Goal: Information Seeking & Learning: Learn about a topic

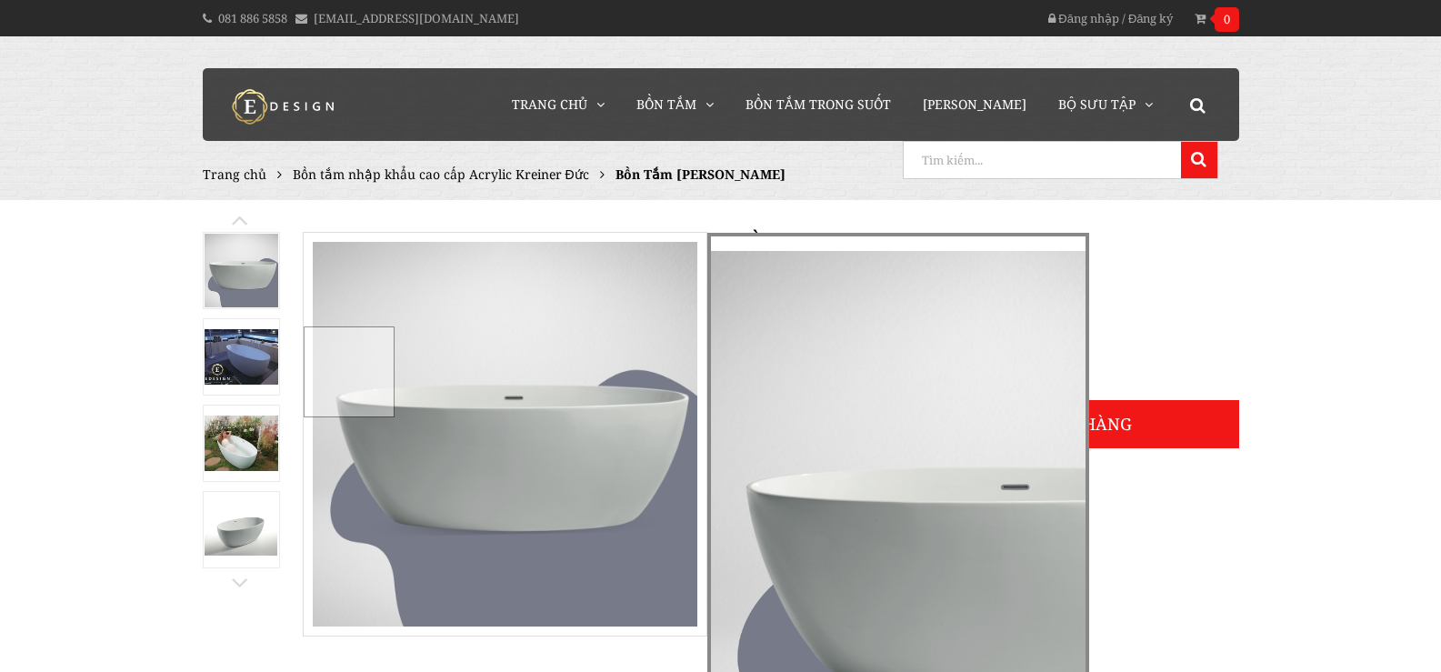
click at [1165, 153] on input "search" at bounding box center [1040, 160] width 273 height 36
type input "mad"
click at [1181, 142] on button at bounding box center [1199, 160] width 36 height 36
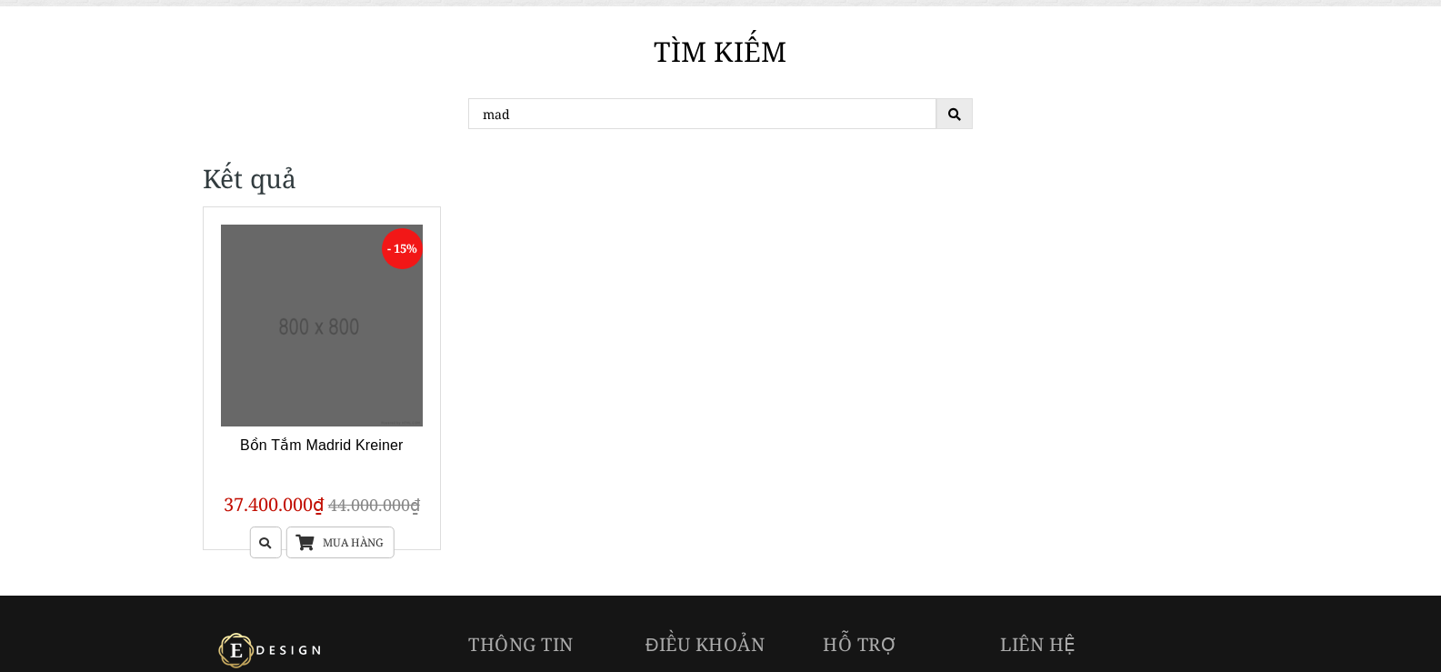
scroll to position [273, 0]
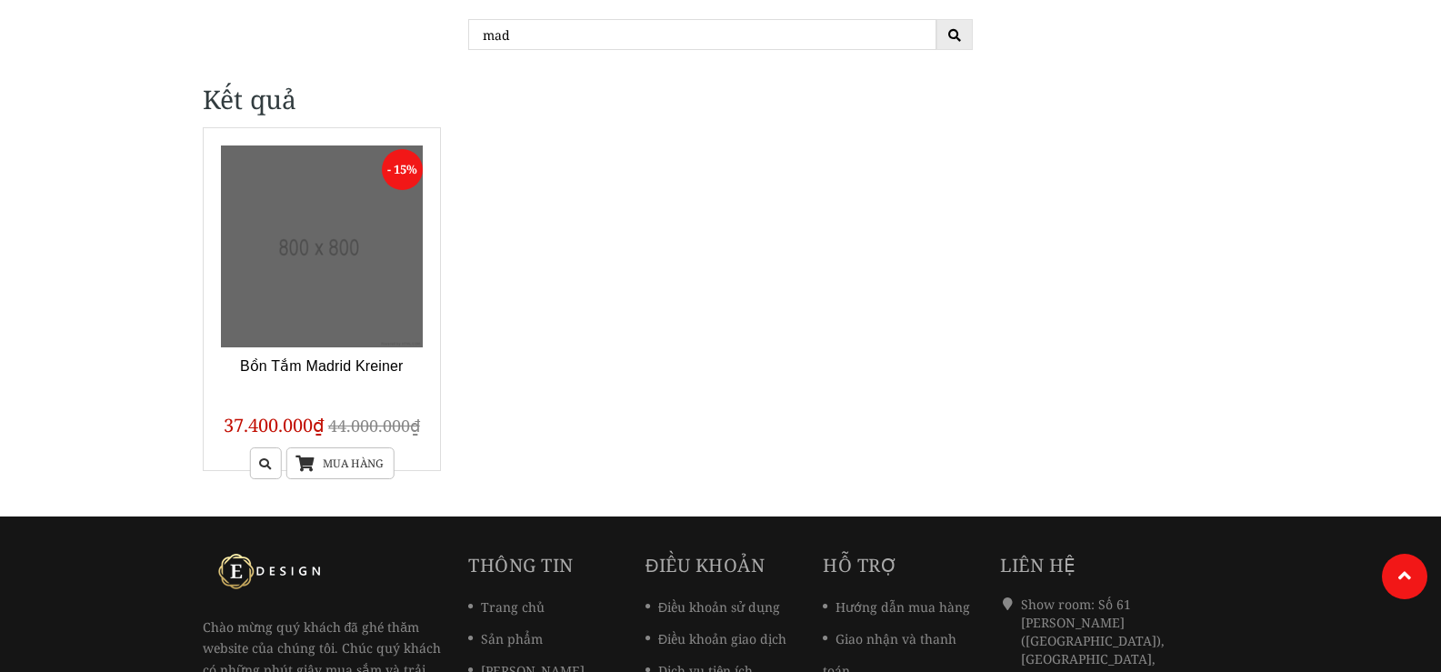
click at [284, 252] on link at bounding box center [322, 246] width 203 height 203
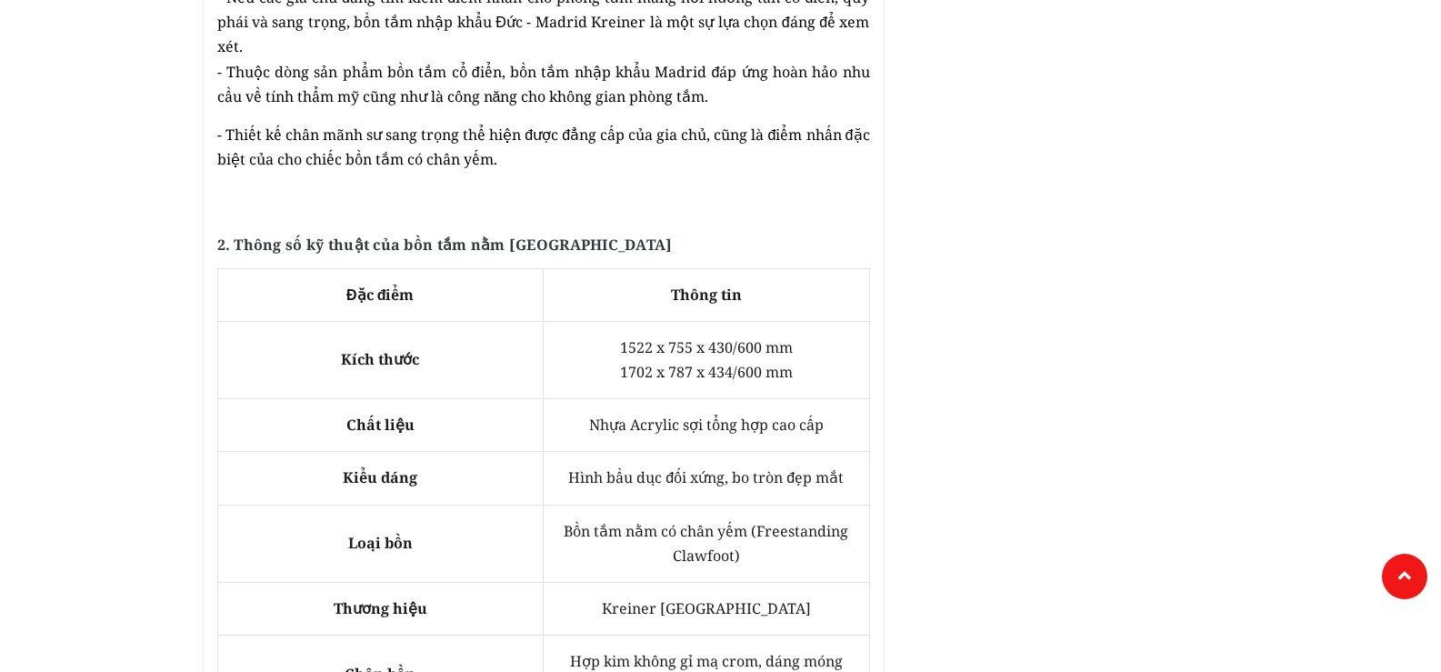
scroll to position [1196, 0]
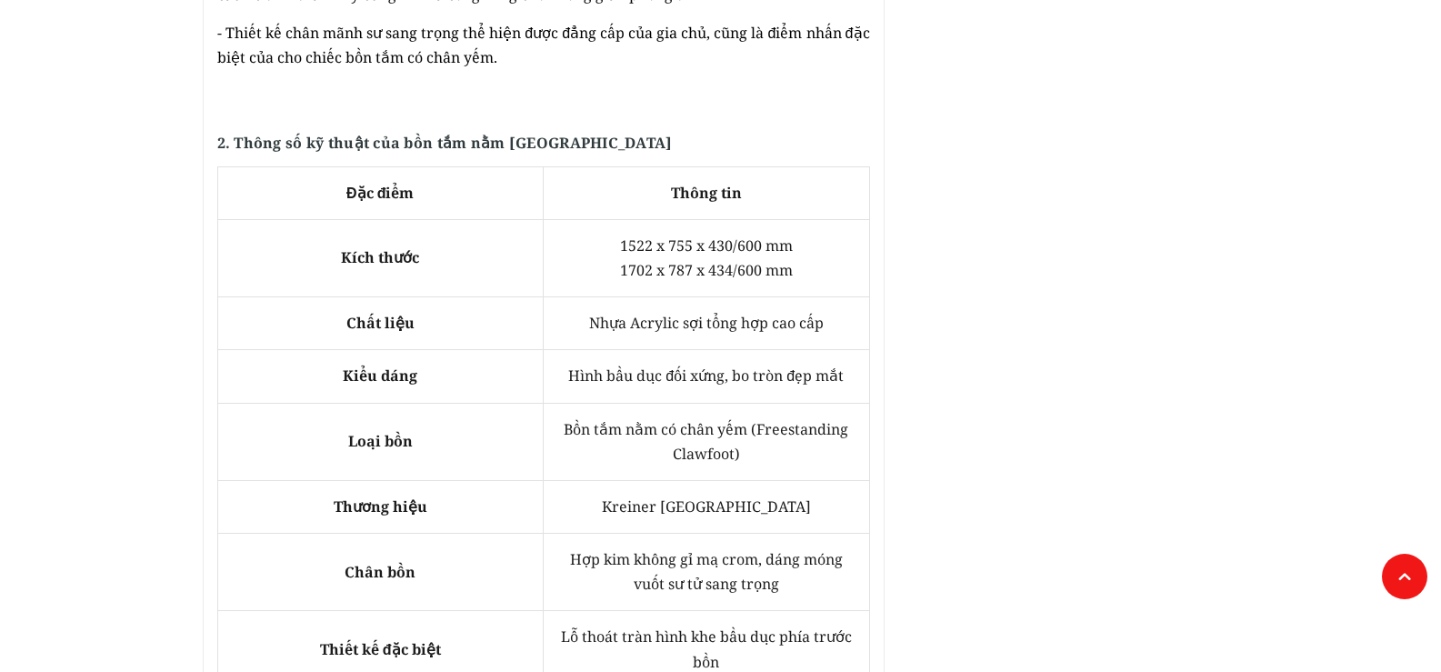
drag, startPoint x: 617, startPoint y: 249, endPoint x: 796, endPoint y: 250, distance: 179.1
click at [796, 250] on td "1522 x 755 x 430/600 mm 1702 x 787 x 434/600 mm" at bounding box center [707, 257] width 326 height 77
copy span "1702 x 787 x 434/600 mm"
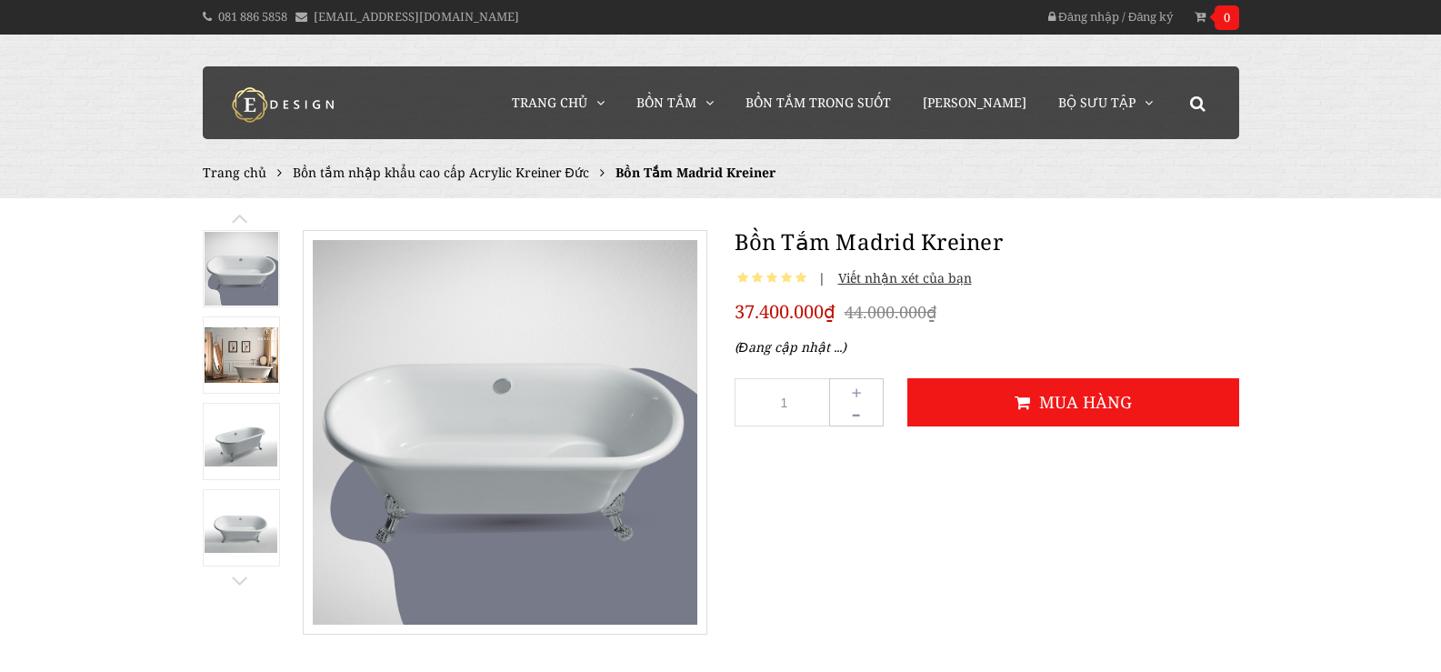
scroll to position [0, 0]
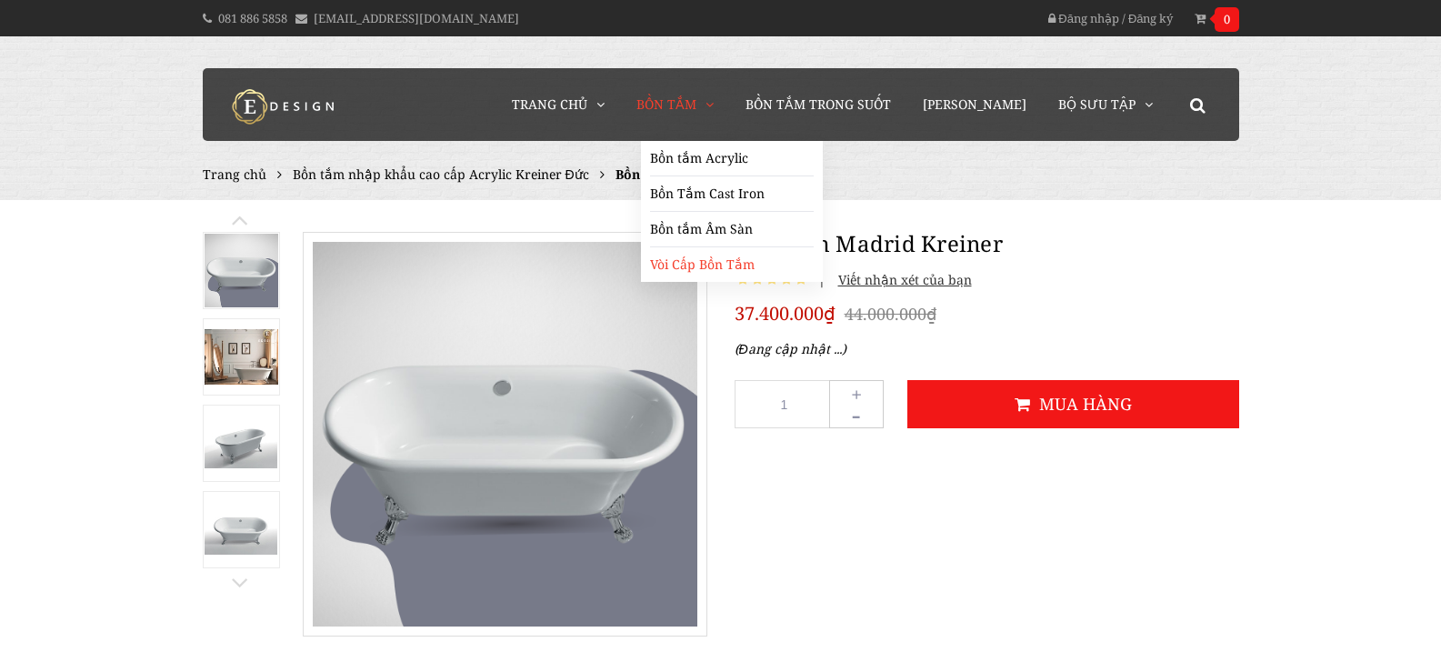
click at [730, 263] on link "Vòi Cấp Bồn Tắm" at bounding box center [732, 264] width 164 height 35
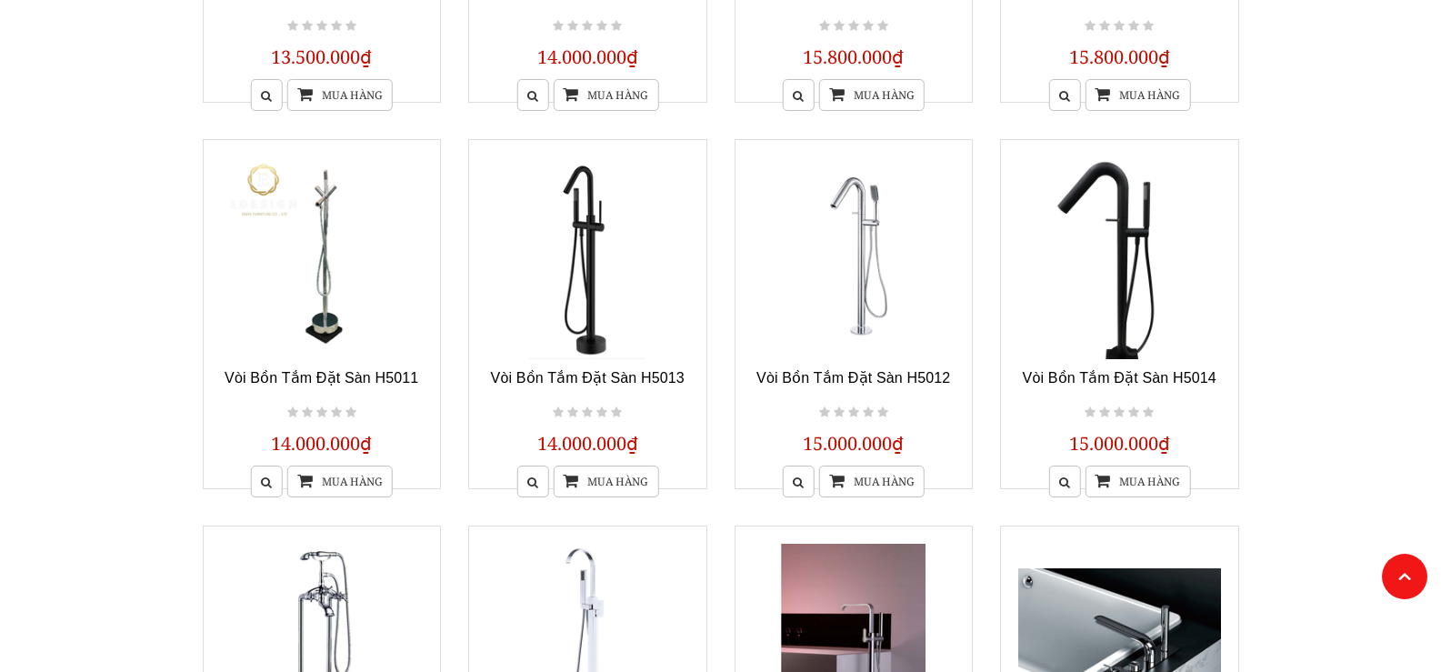
scroll to position [1364, 0]
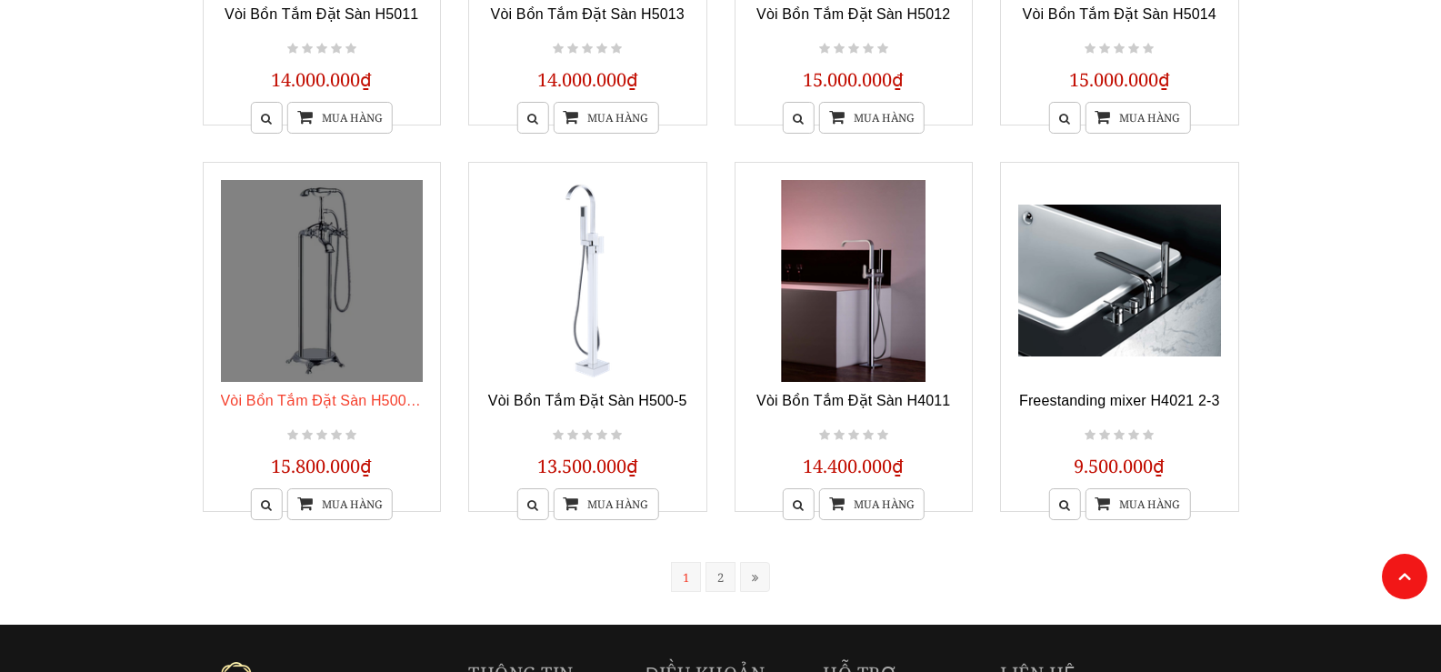
click at [372, 393] on link "Vòi Bồn Tắm Đặt Sàn H500-6G" at bounding box center [326, 400] width 210 height 15
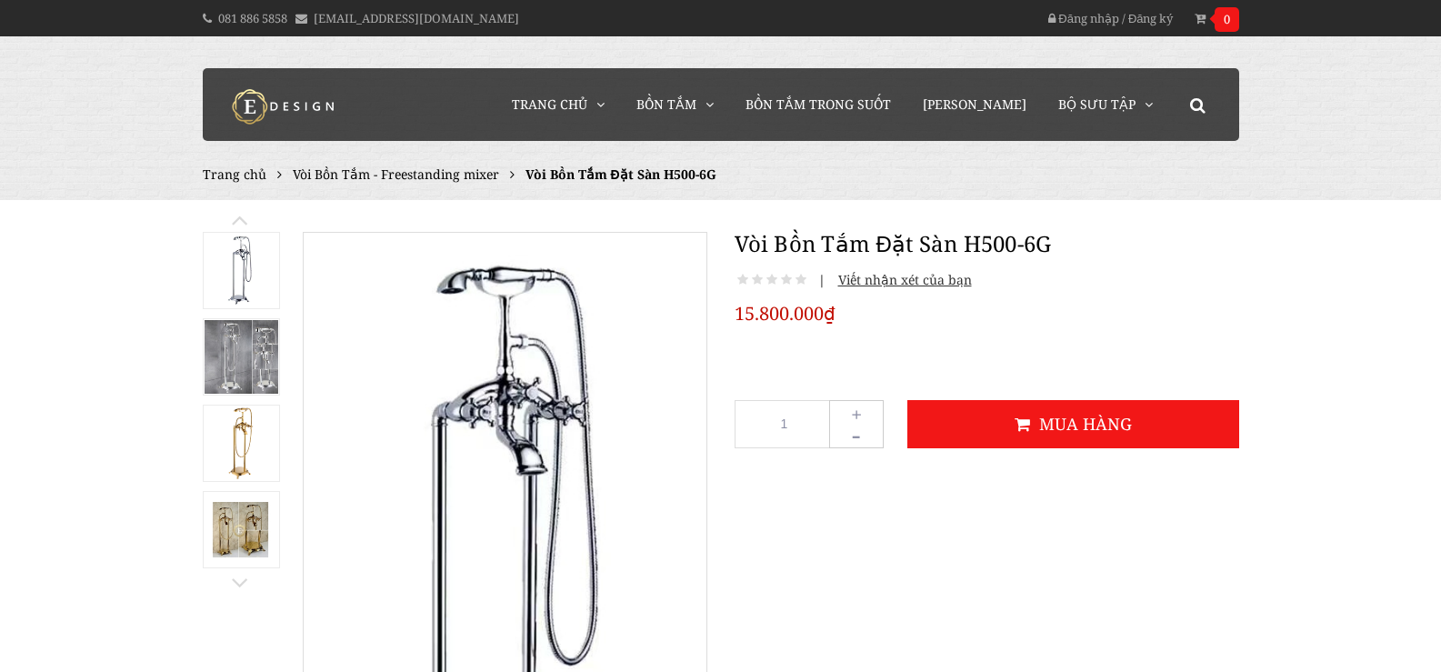
click at [242, 362] on img at bounding box center [242, 357] width 74 height 74
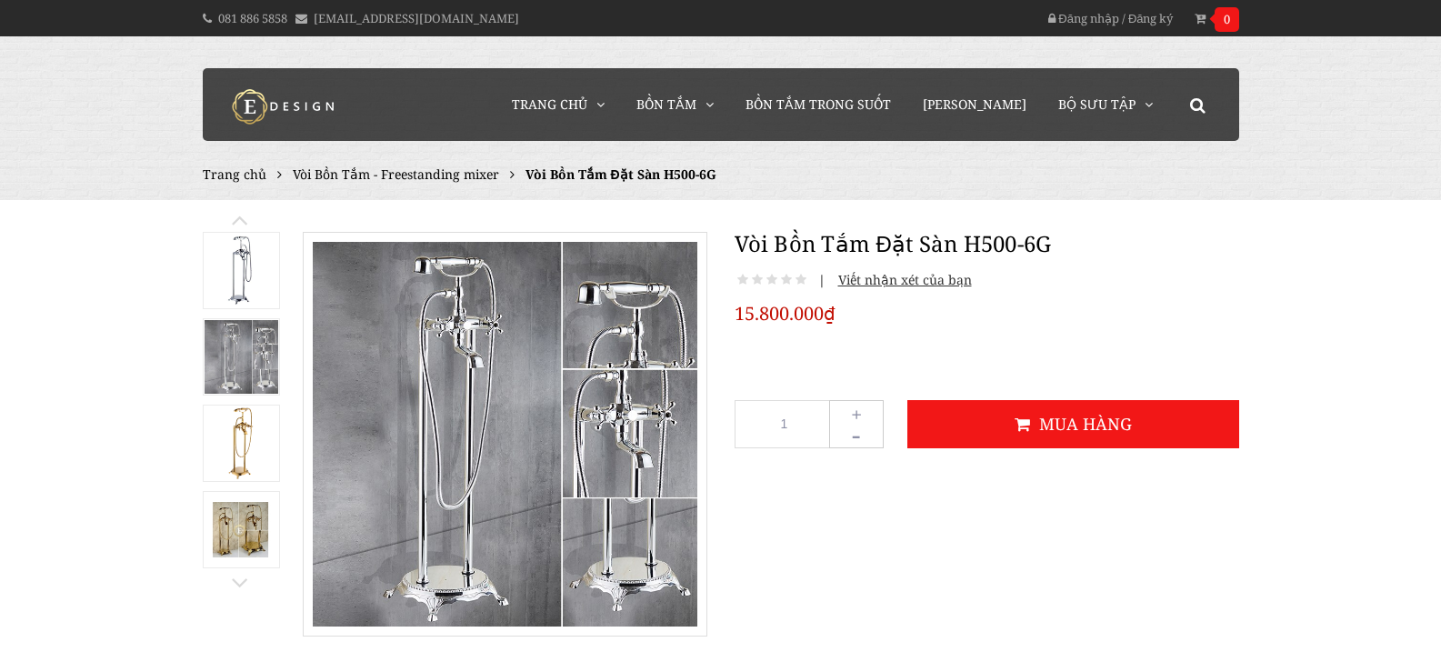
click at [235, 267] on img at bounding box center [241, 271] width 44 height 74
